Goal: Task Accomplishment & Management: Manage account settings

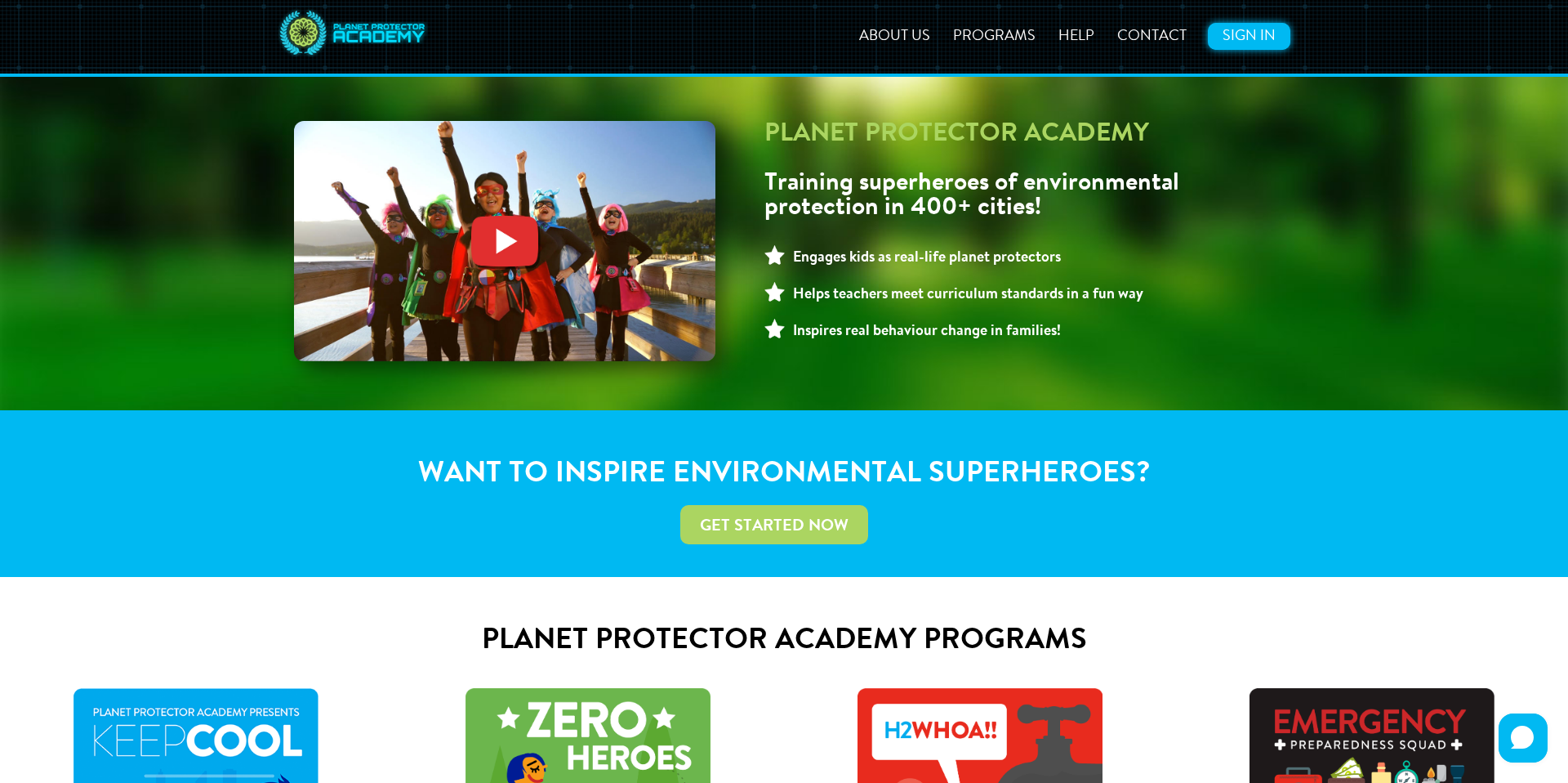
click at [1243, 23] on link "Sign In" at bounding box center [1249, 37] width 82 height 27
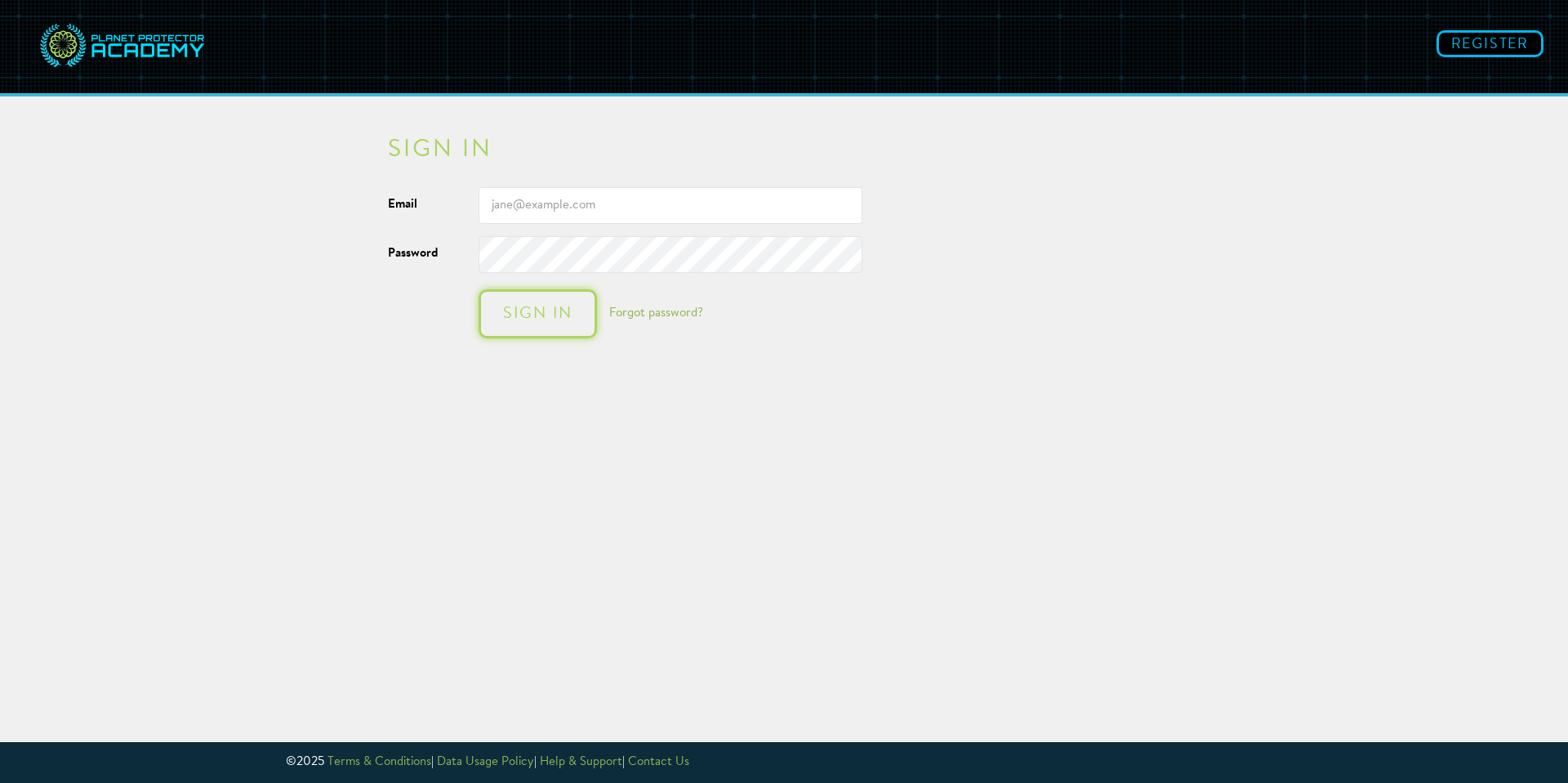
type input "[EMAIL_ADDRESS][DOMAIN_NAME]"
click at [567, 312] on div "Sign in" at bounding box center [538, 313] width 86 height 16
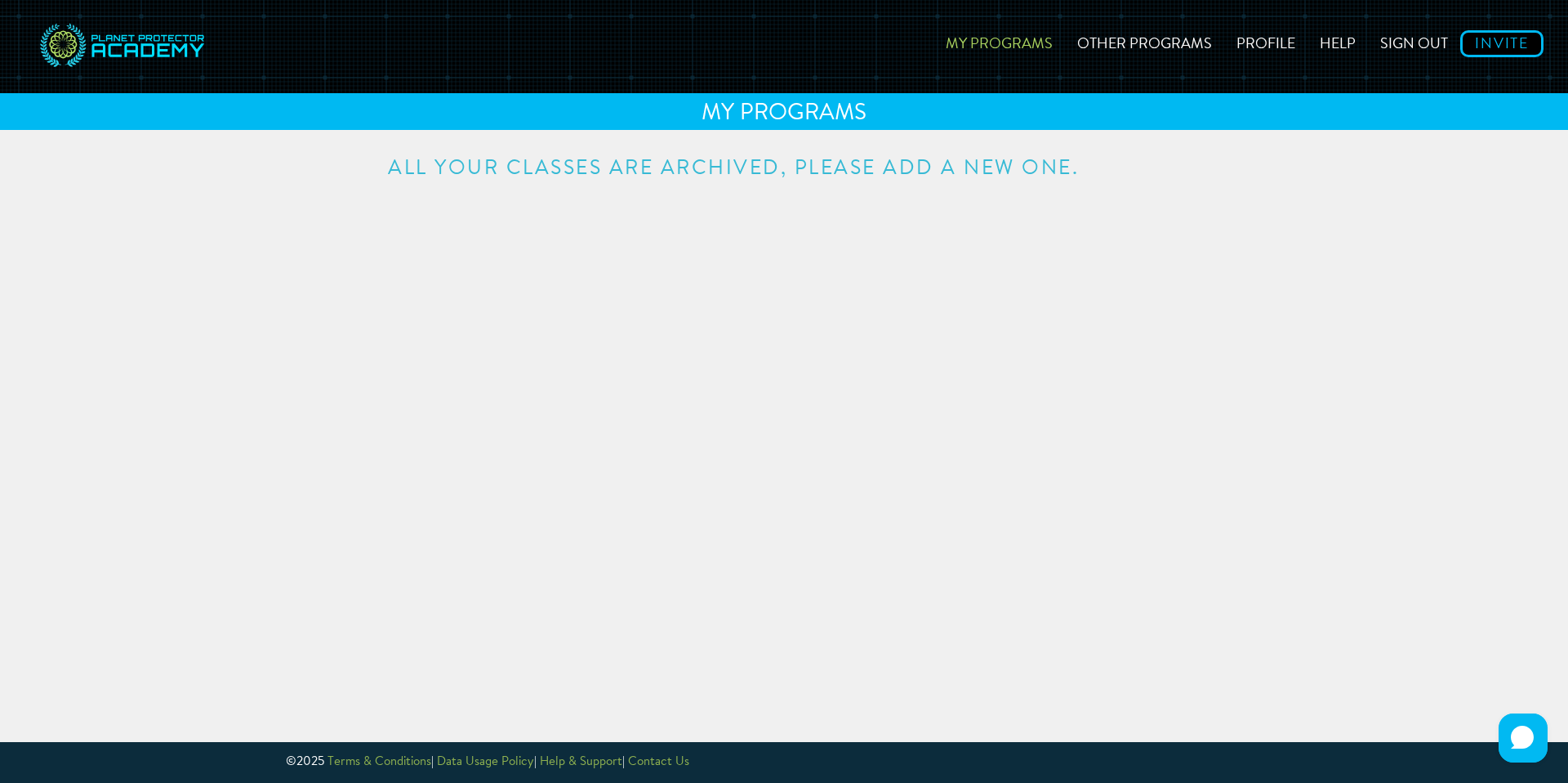
click at [914, 163] on h3 "All your classes are archived, please add a new one." at bounding box center [784, 169] width 792 height 21
